Goal: Transaction & Acquisition: Purchase product/service

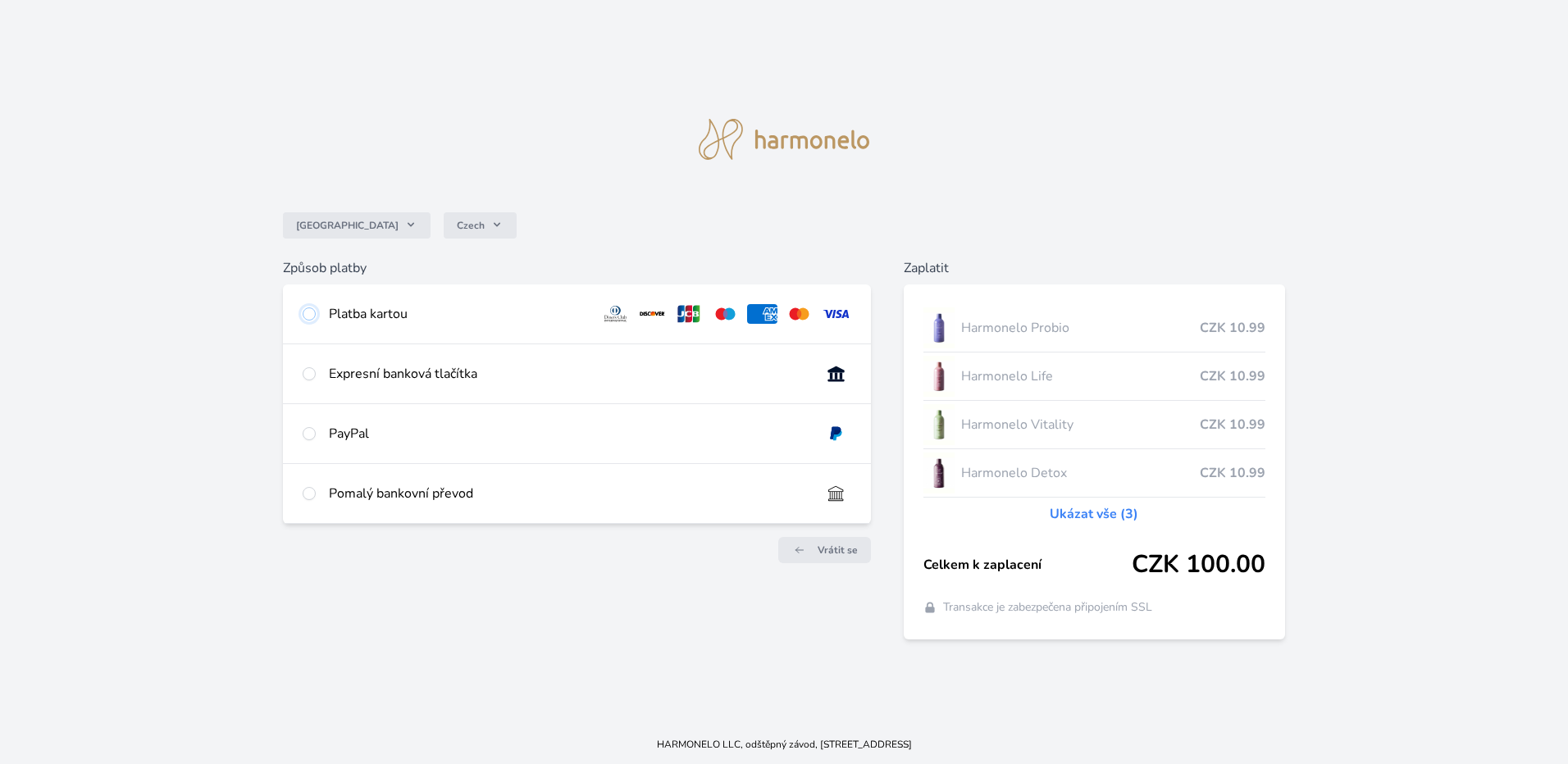
click at [311, 312] on input "radio" at bounding box center [309, 314] width 13 height 13
radio input "true"
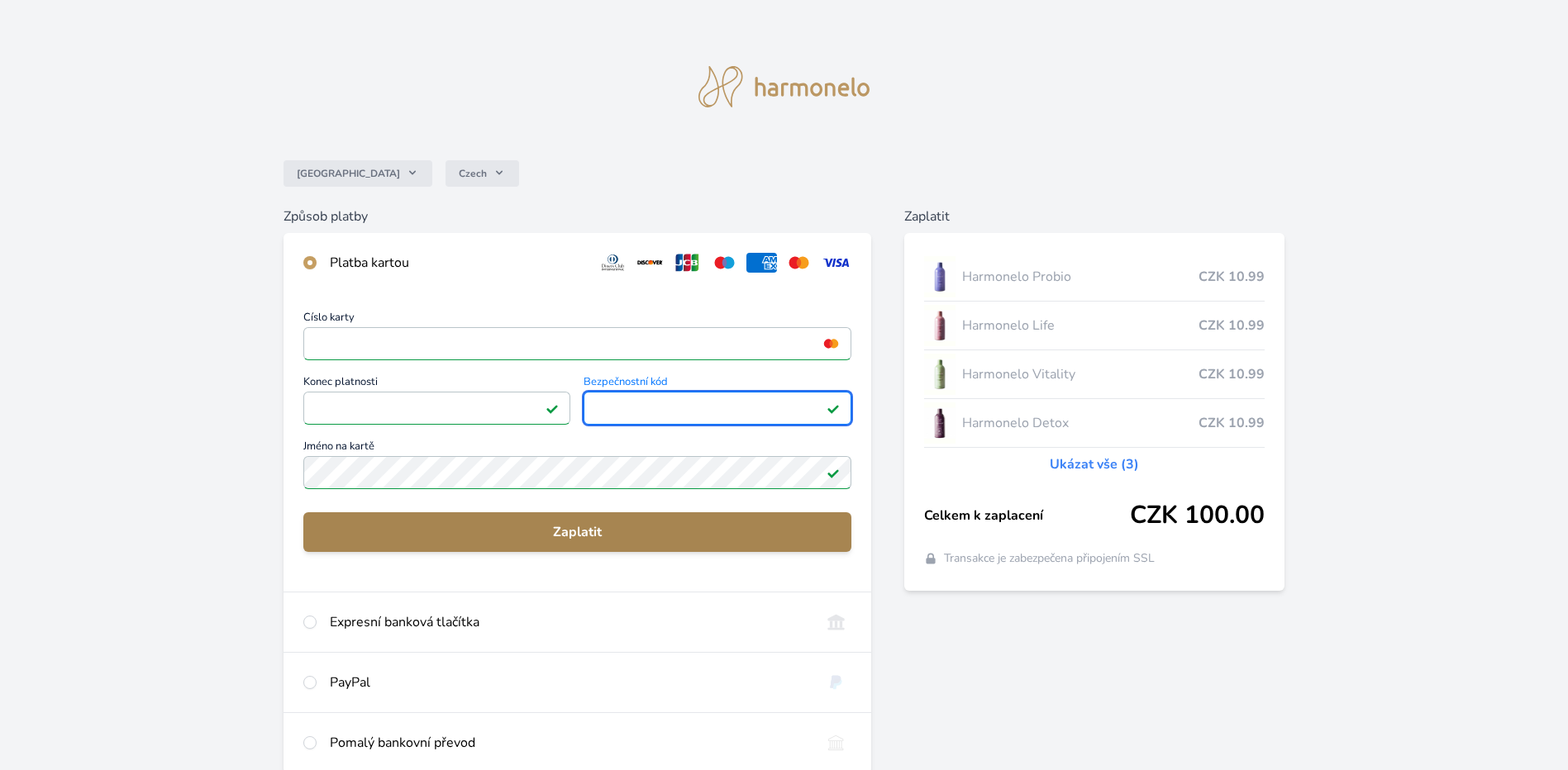
click at [581, 531] on span "Zaplatit" at bounding box center [577, 532] width 521 height 20
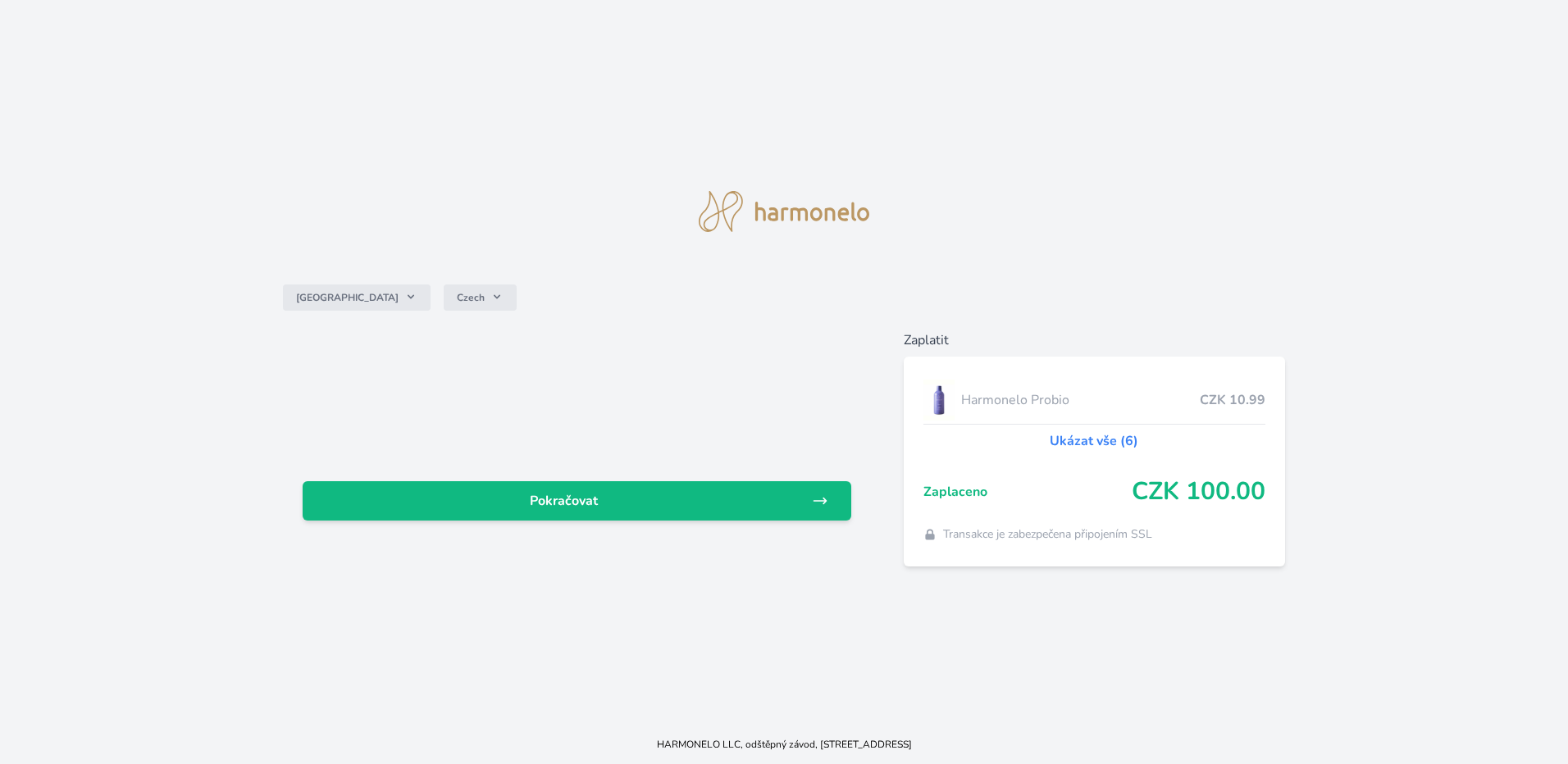
click at [1100, 440] on link "Ukázat vše (6)" at bounding box center [1094, 440] width 89 height 20
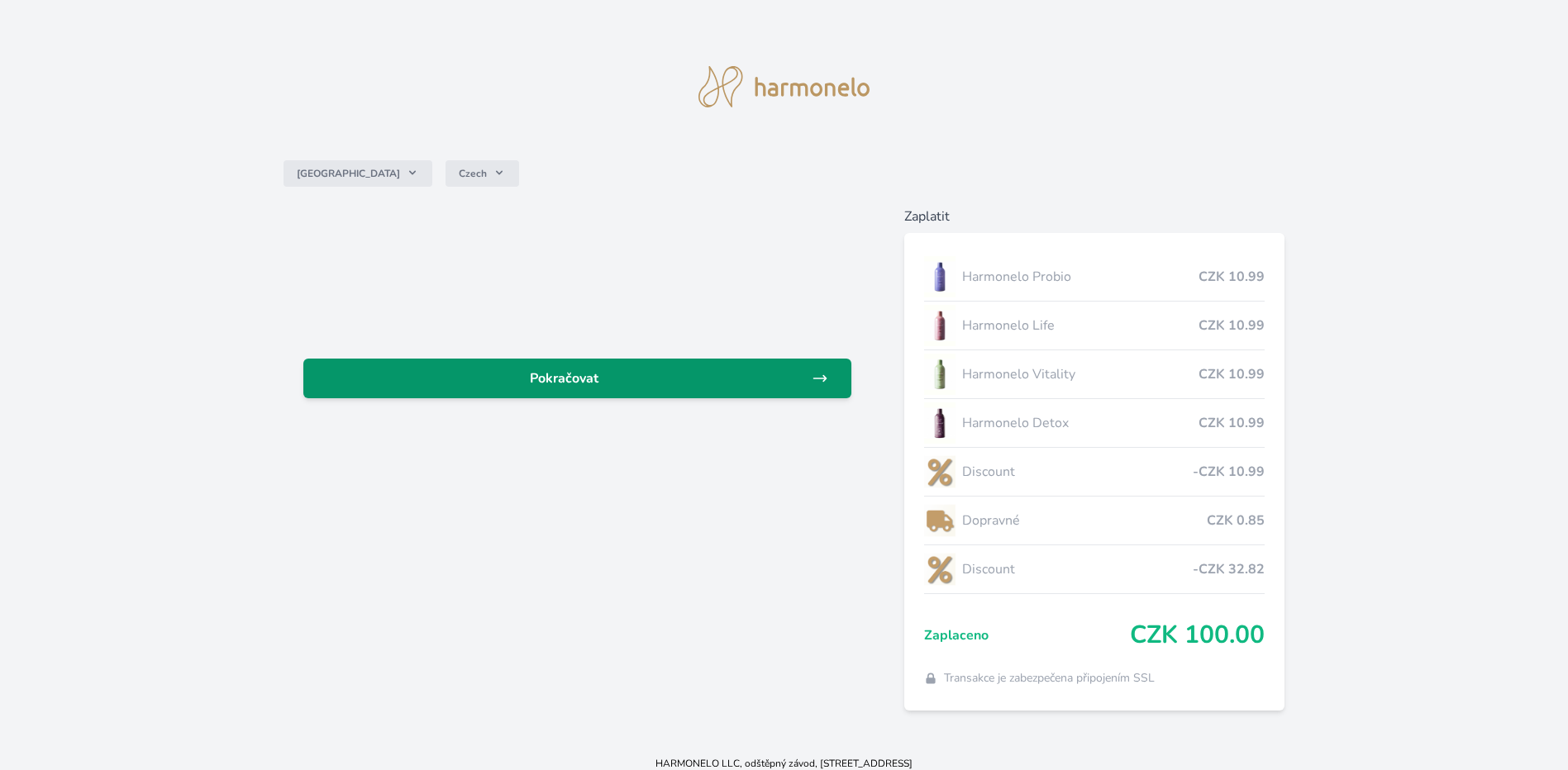
click at [586, 381] on span "Pokračovat" at bounding box center [564, 378] width 495 height 20
